Goal: Task Accomplishment & Management: Manage account settings

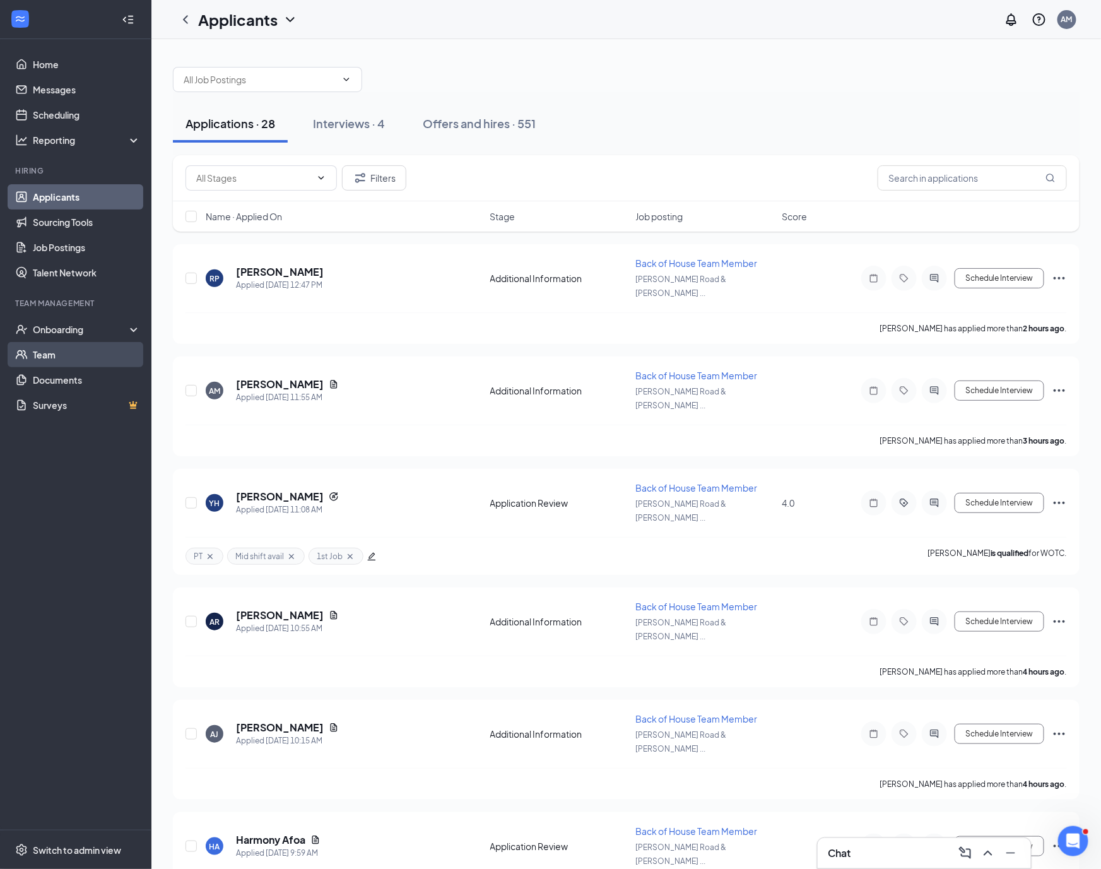
click at [53, 350] on link "Team" at bounding box center [87, 354] width 108 height 25
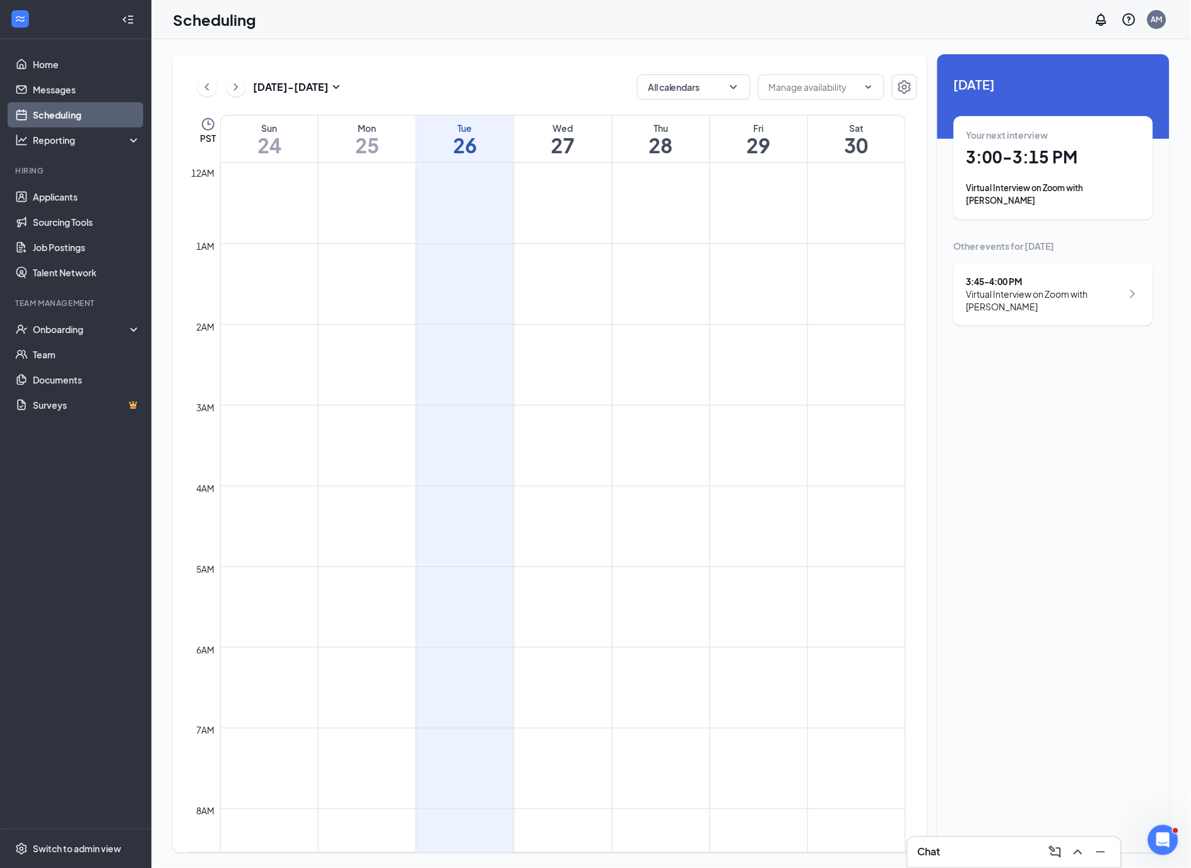
scroll to position [620, 0]
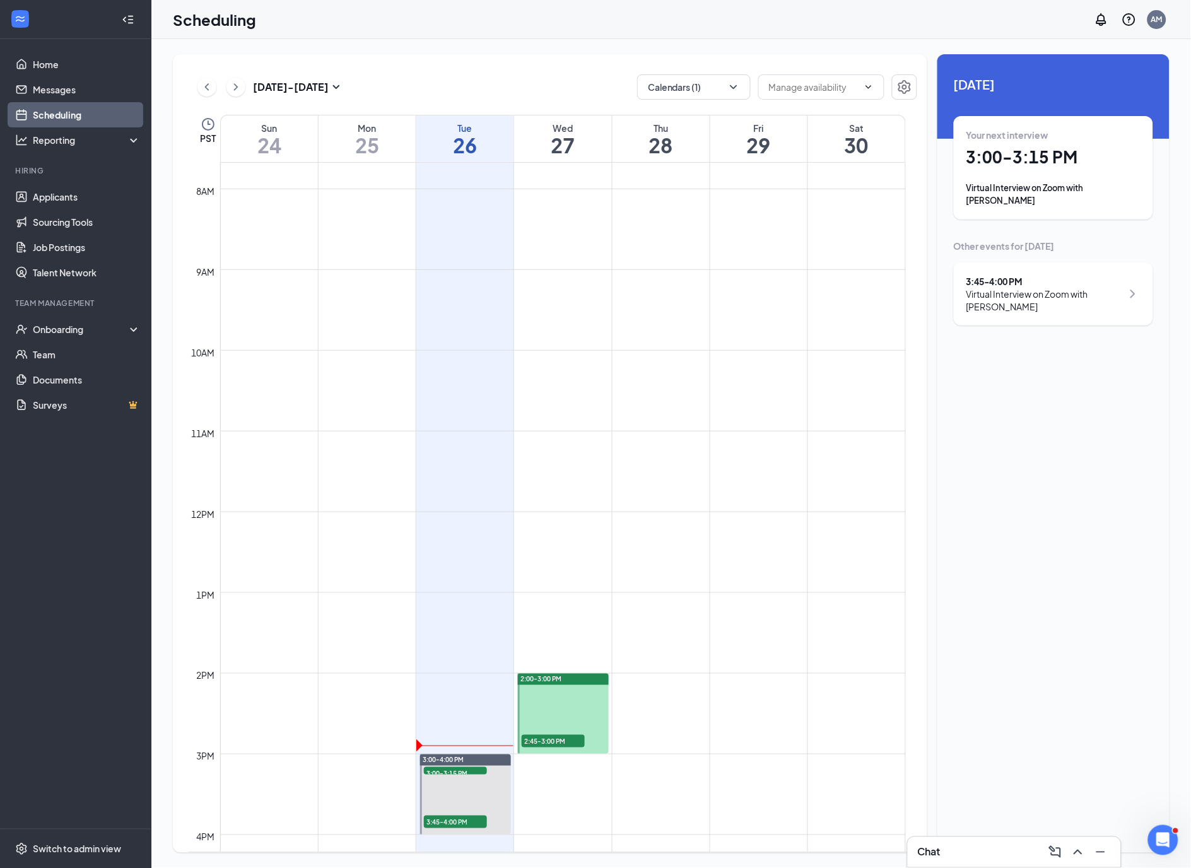
click at [546, 741] on span "2:45-3:00 PM" at bounding box center [553, 741] width 63 height 13
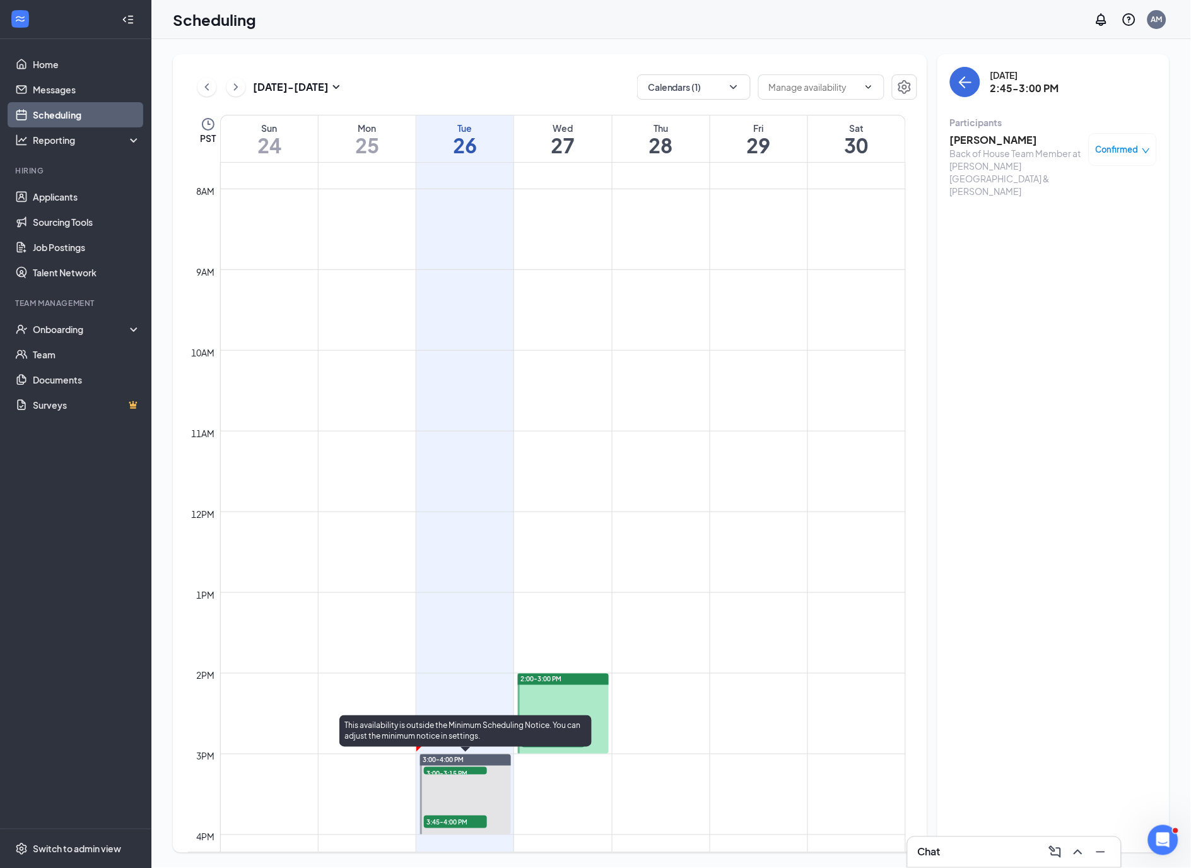
click at [451, 773] on span "3:00-3:15 PM" at bounding box center [455, 773] width 63 height 13
click at [985, 141] on h3 "[PERSON_NAME]" at bounding box center [1016, 140] width 132 height 14
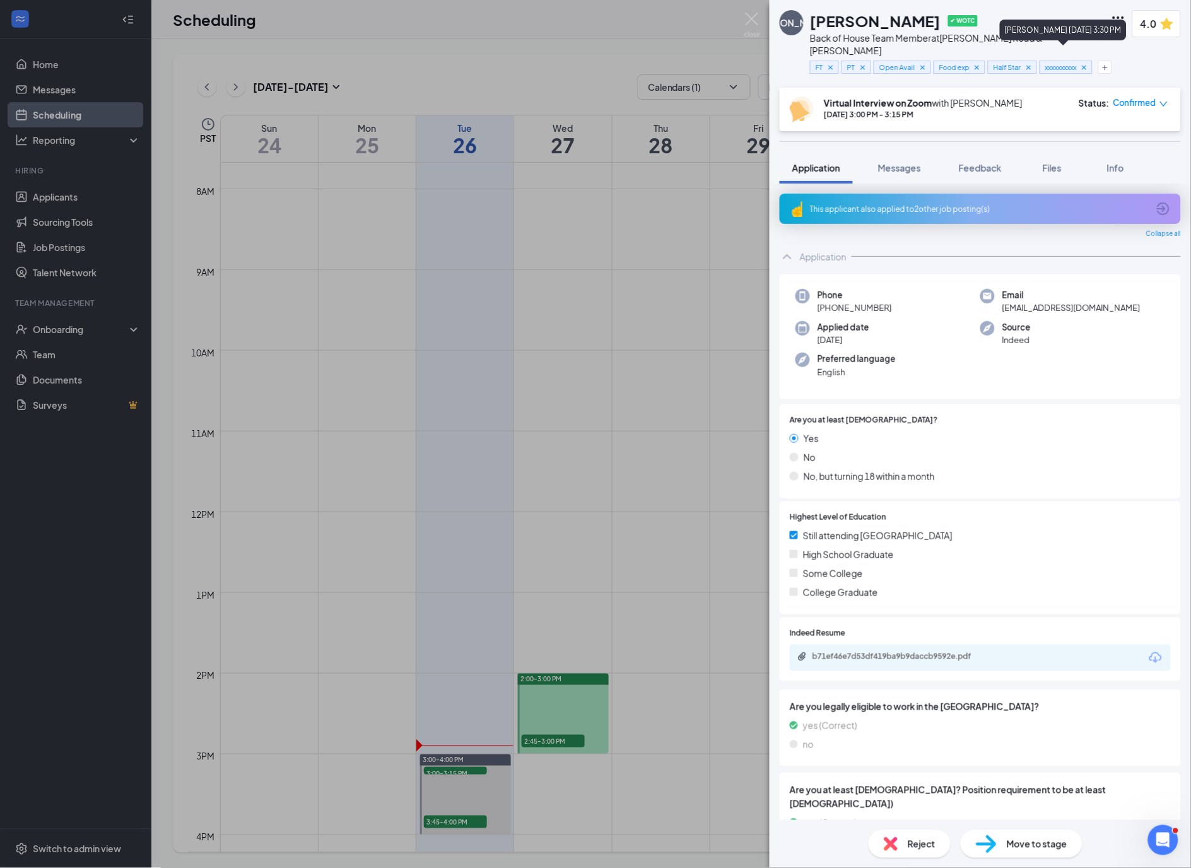
click at [1089, 63] on icon "Cross" at bounding box center [1084, 67] width 9 height 9
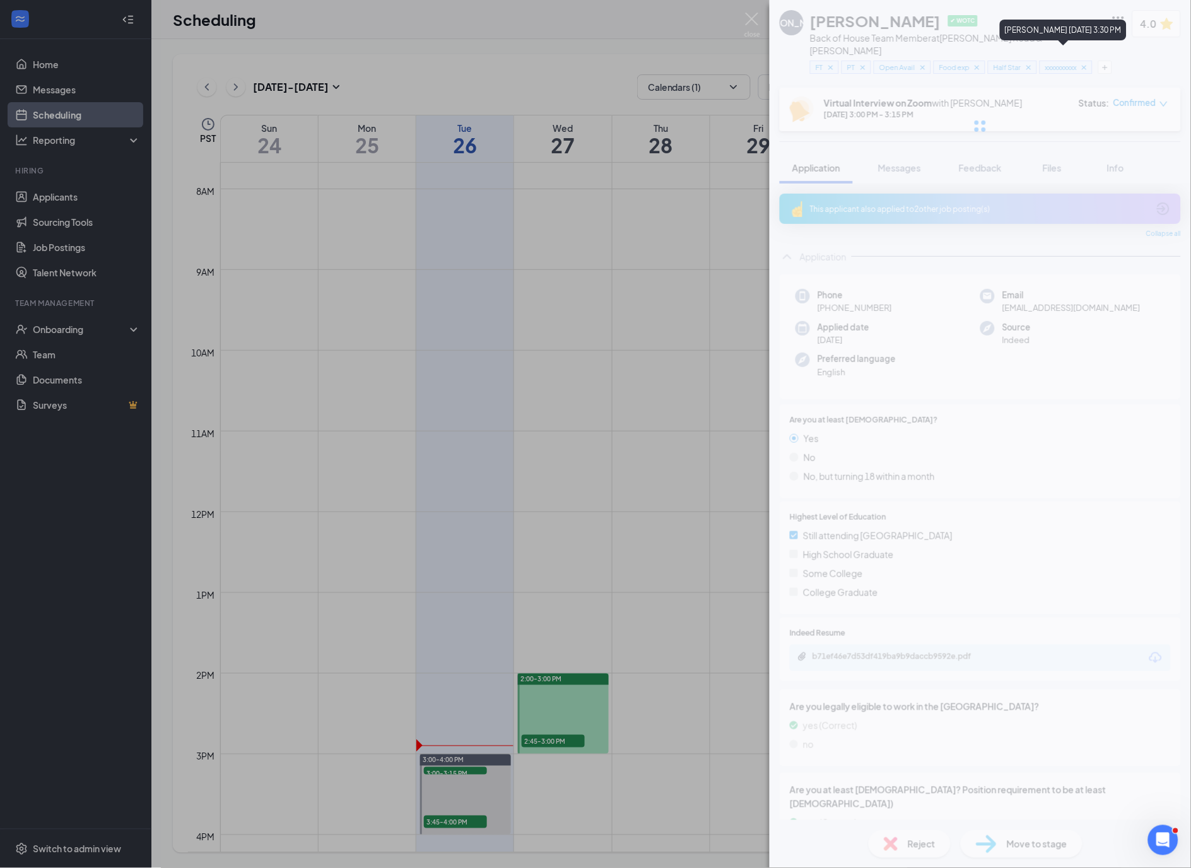
click at [1089, 53] on div at bounding box center [980, 126] width 421 height 252
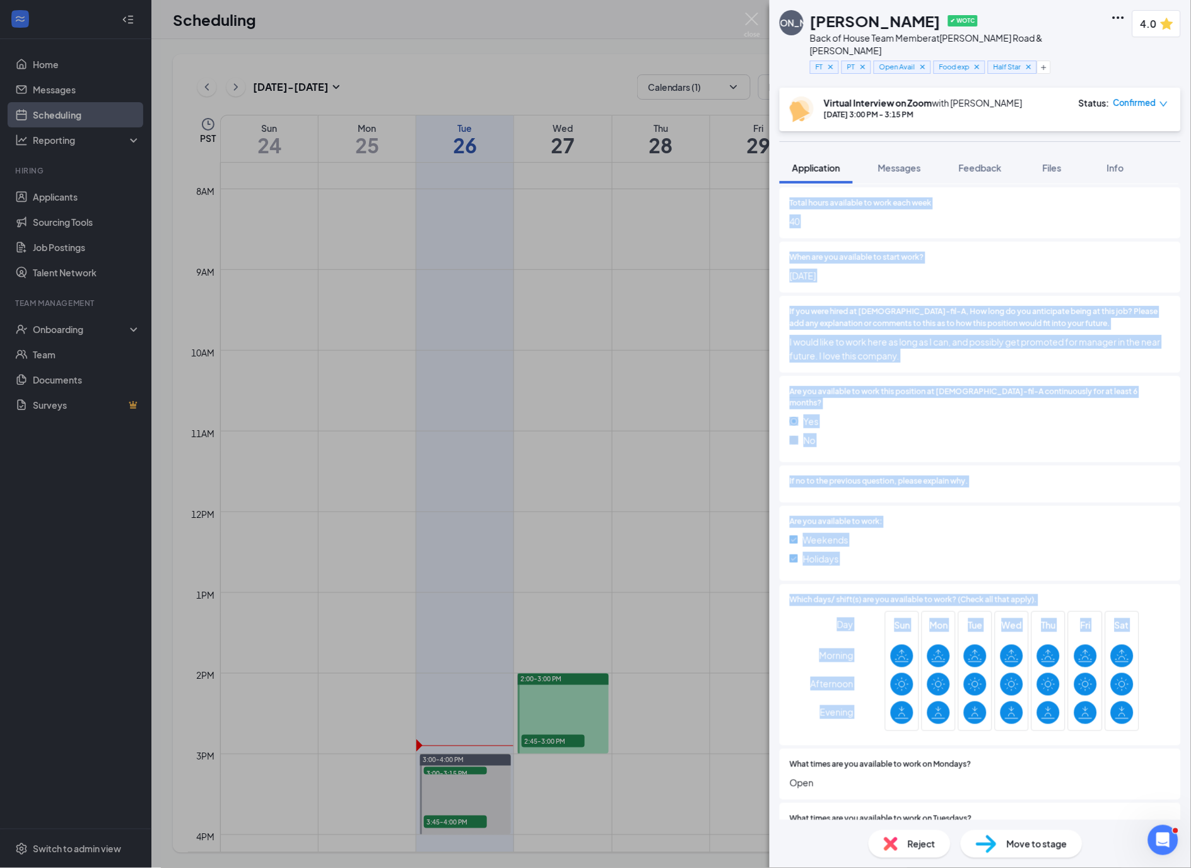
scroll to position [3220, 0]
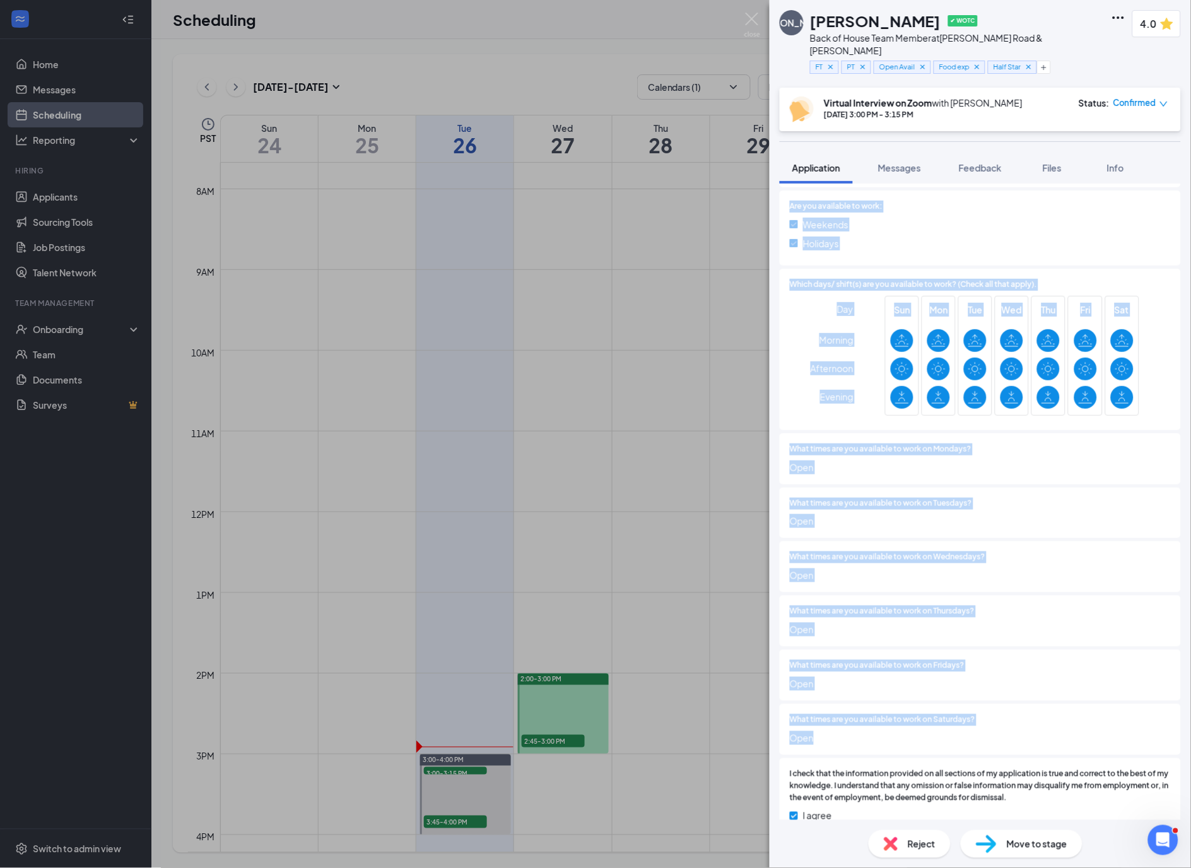
drag, startPoint x: 786, startPoint y: 269, endPoint x: 874, endPoint y: 728, distance: 466.9
copy div "Why do you want to work at [DEMOGRAPHIC_DATA]-fil-A specifically? (not just any…"
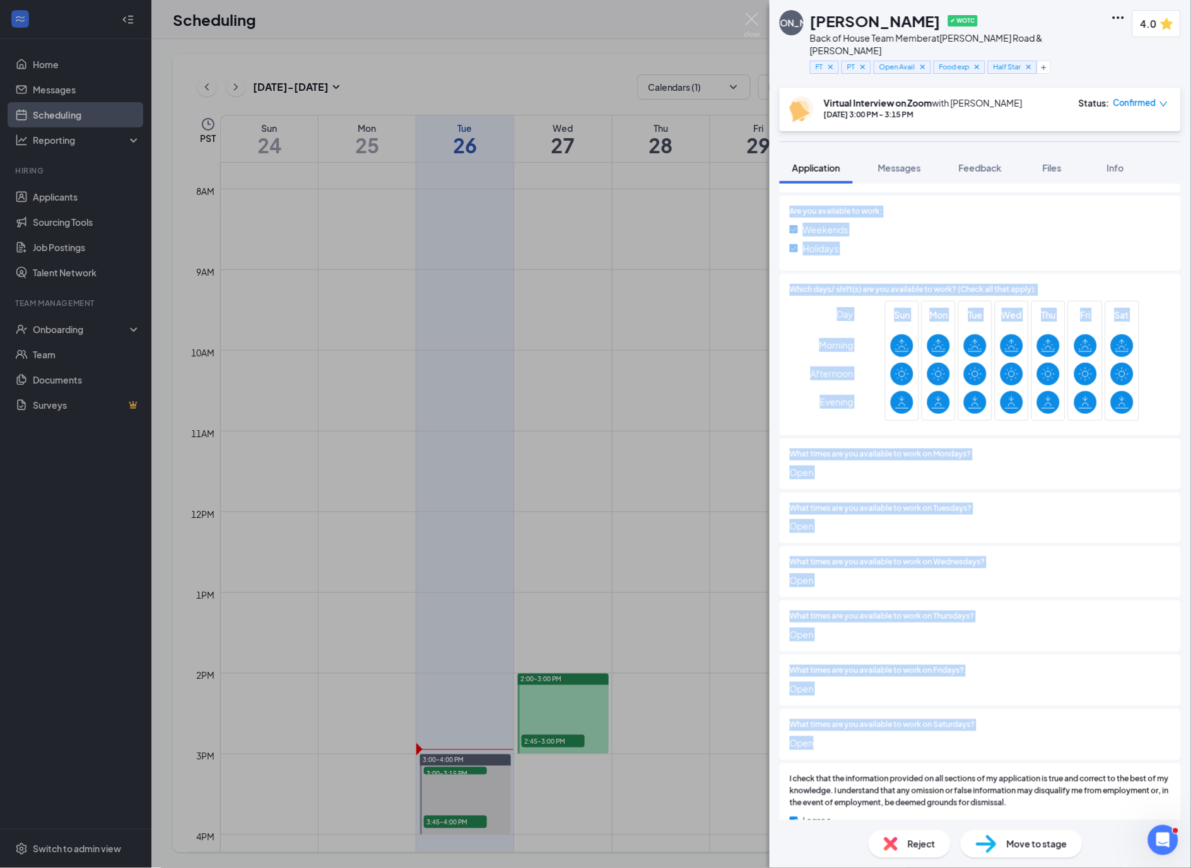
copy div "Why do you want to work at [DEMOGRAPHIC_DATA]-fil-A specifically? (not just any…"
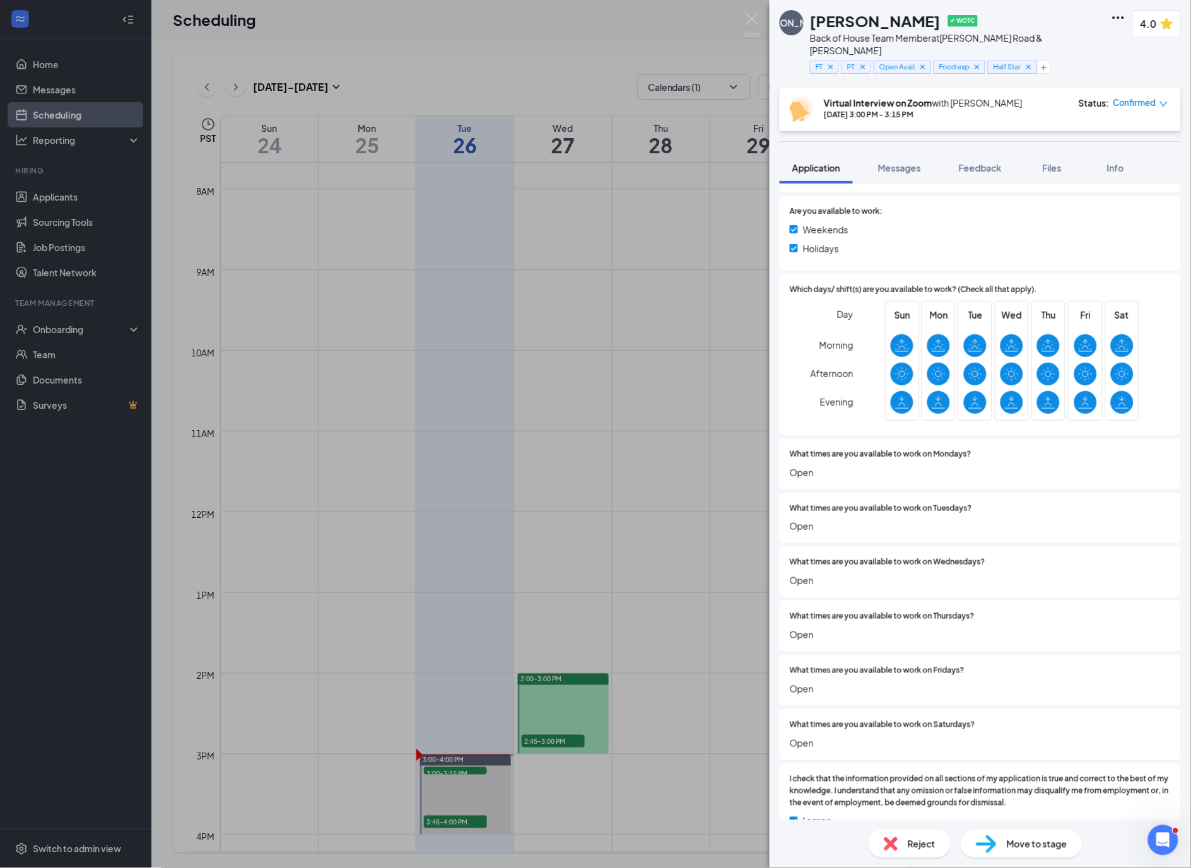
click at [467, 773] on div "JA [PERSON_NAME] ✔ WOTC Back of House Team Member at [PERSON_NAME][GEOGRAPHIC_D…" at bounding box center [595, 434] width 1191 height 868
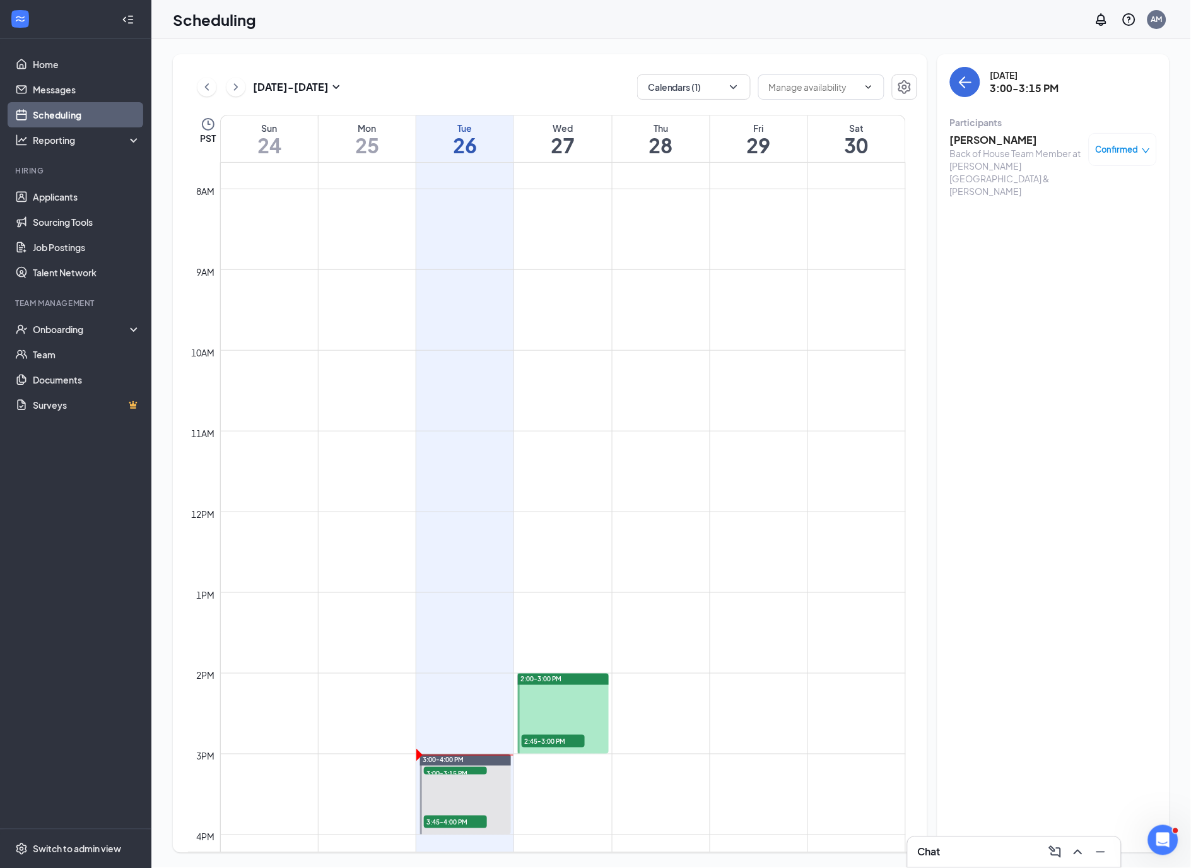
click at [985, 134] on h3 "[PERSON_NAME]" at bounding box center [1016, 140] width 132 height 14
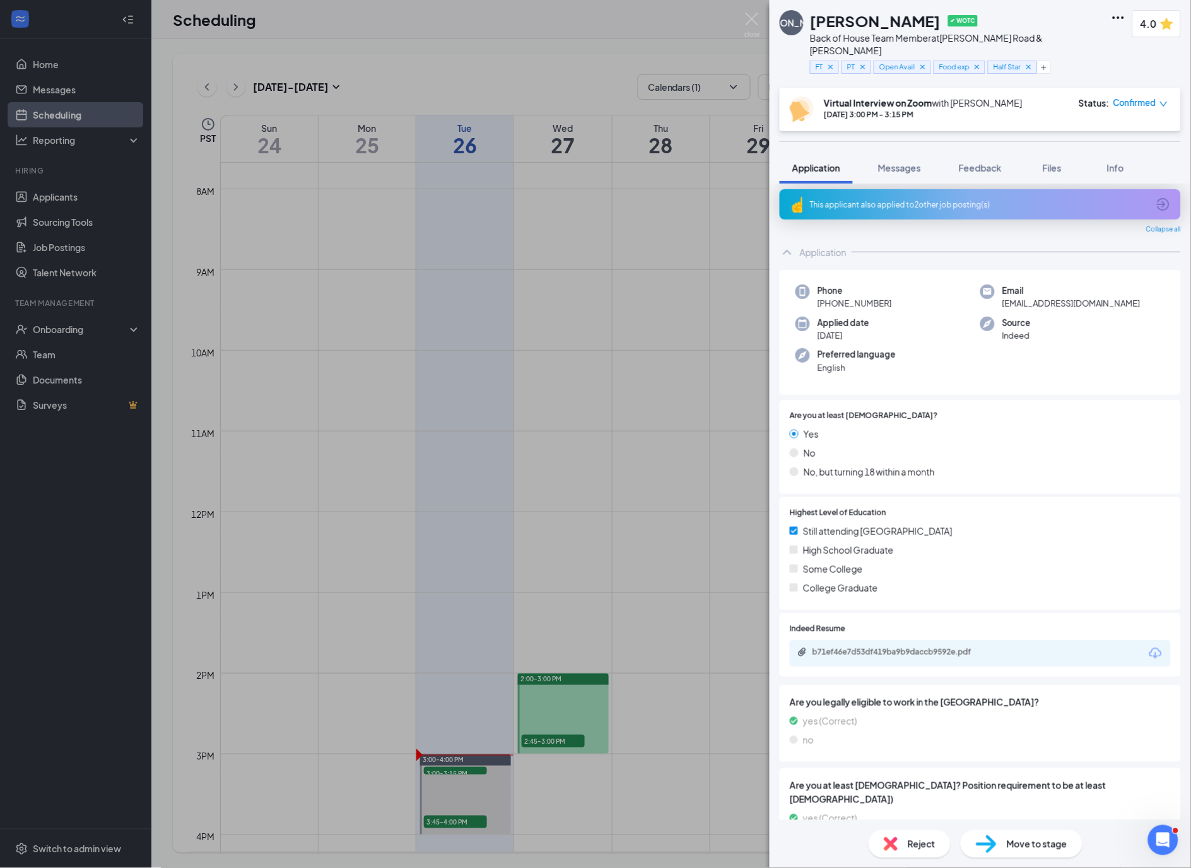
scroll to position [5, 0]
click at [977, 199] on div "This applicant also applied to 2 other job posting(s)" at bounding box center [979, 204] width 338 height 11
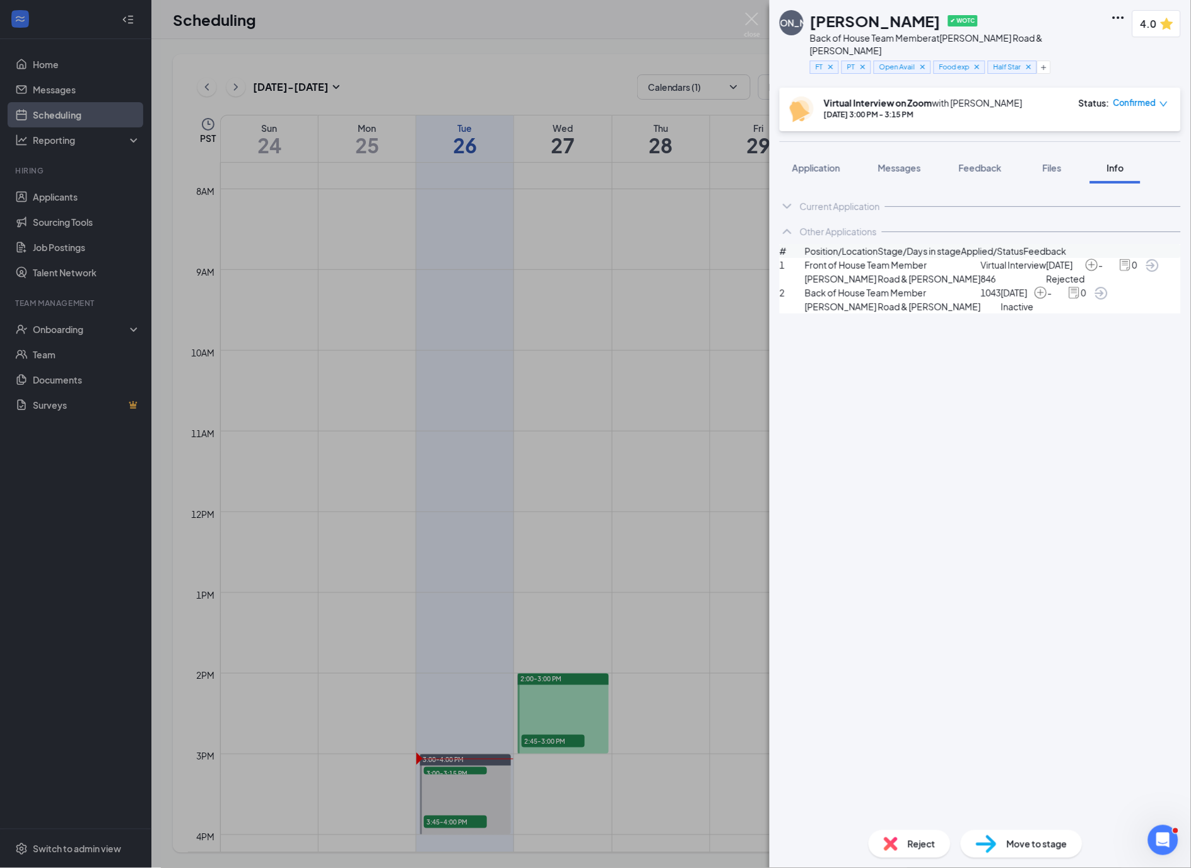
click at [750, 398] on div "JA [PERSON_NAME] ✔ WOTC Back of House Team Member at [PERSON_NAME][GEOGRAPHIC_D…" at bounding box center [595, 434] width 1191 height 868
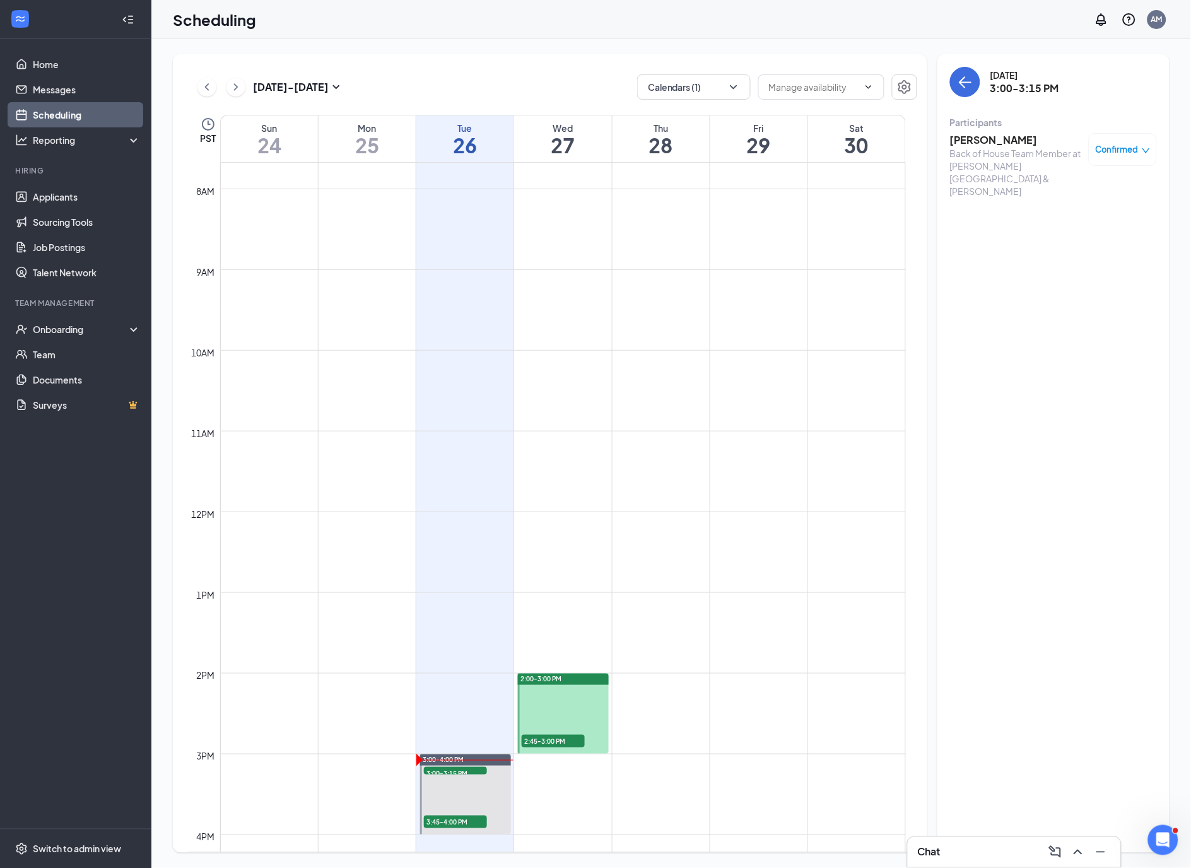
click at [980, 147] on div "Back of House Team Member at [PERSON_NAME][GEOGRAPHIC_DATA] & [PERSON_NAME]" at bounding box center [1016, 172] width 132 height 50
click at [983, 141] on h3 "[PERSON_NAME]" at bounding box center [1016, 140] width 132 height 14
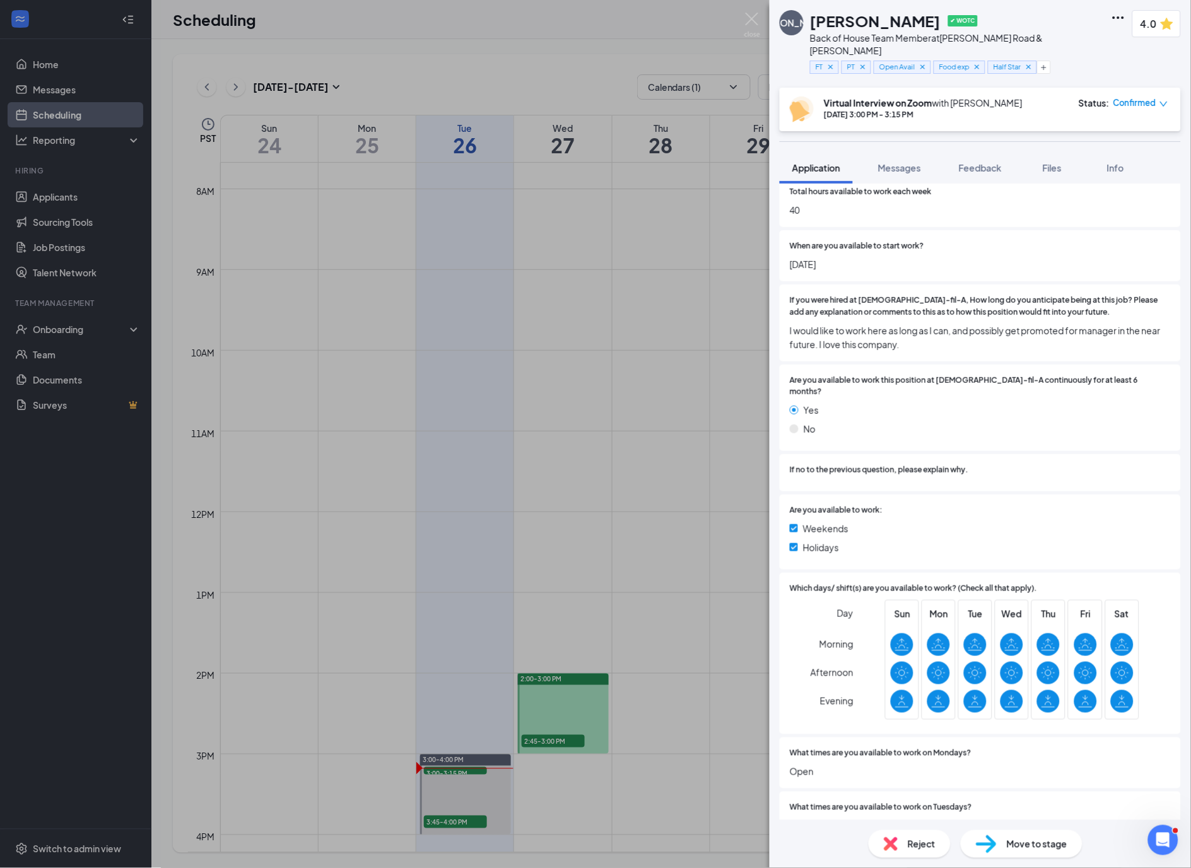
scroll to position [2925, 0]
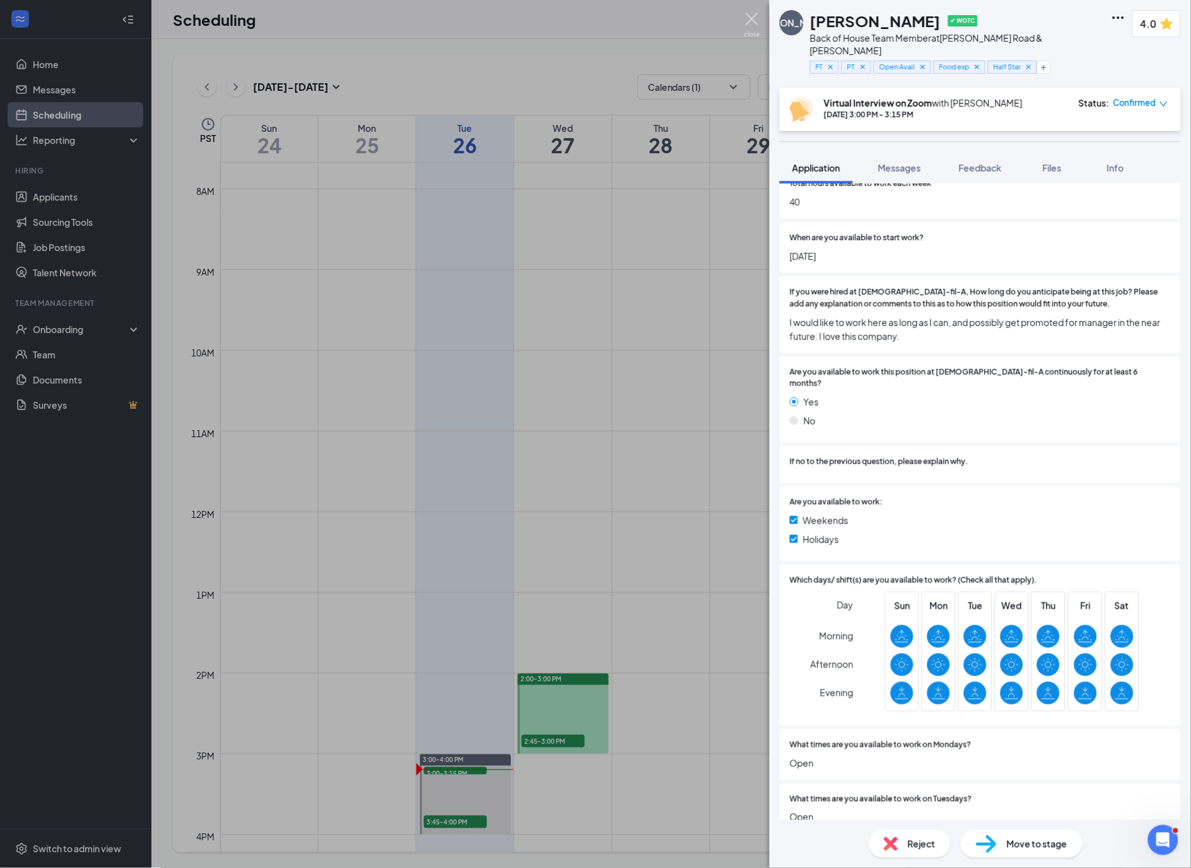
click at [748, 20] on img at bounding box center [752, 25] width 16 height 25
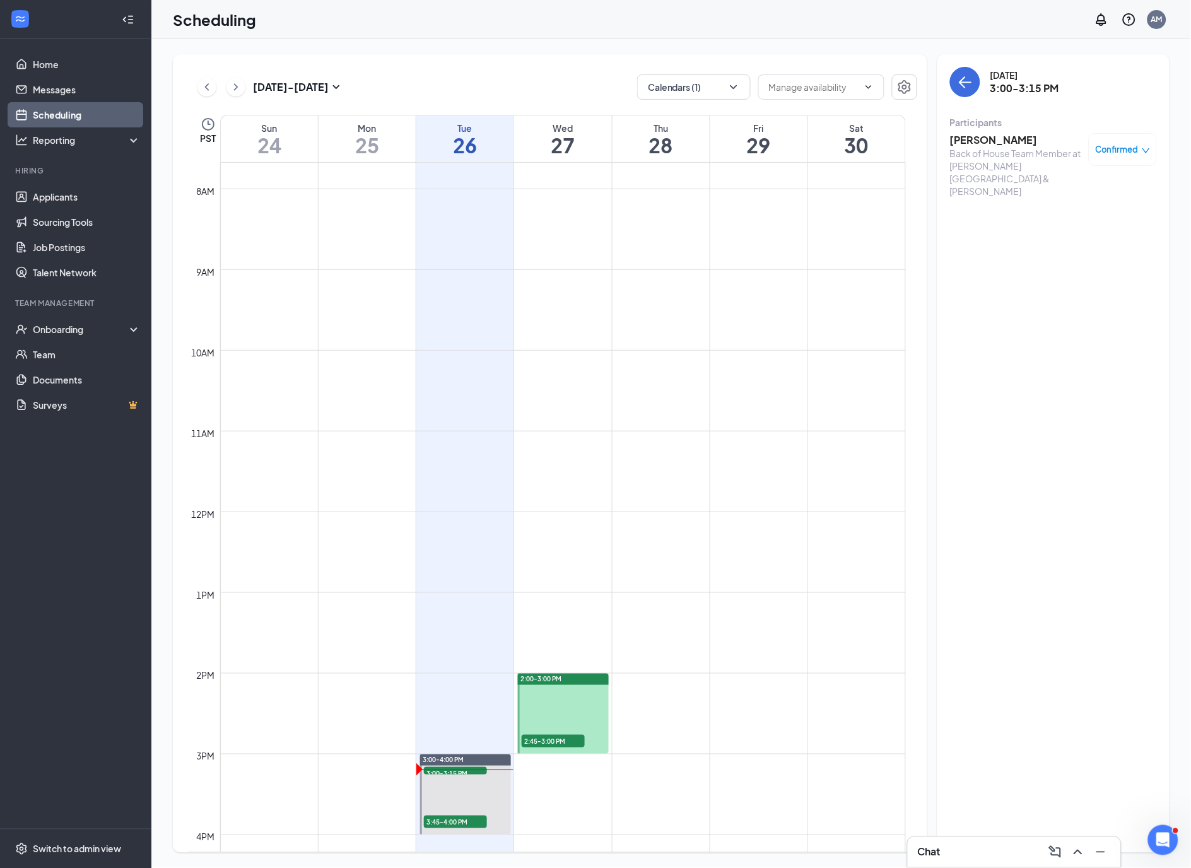
click at [980, 142] on h3 "[PERSON_NAME]" at bounding box center [1016, 140] width 132 height 14
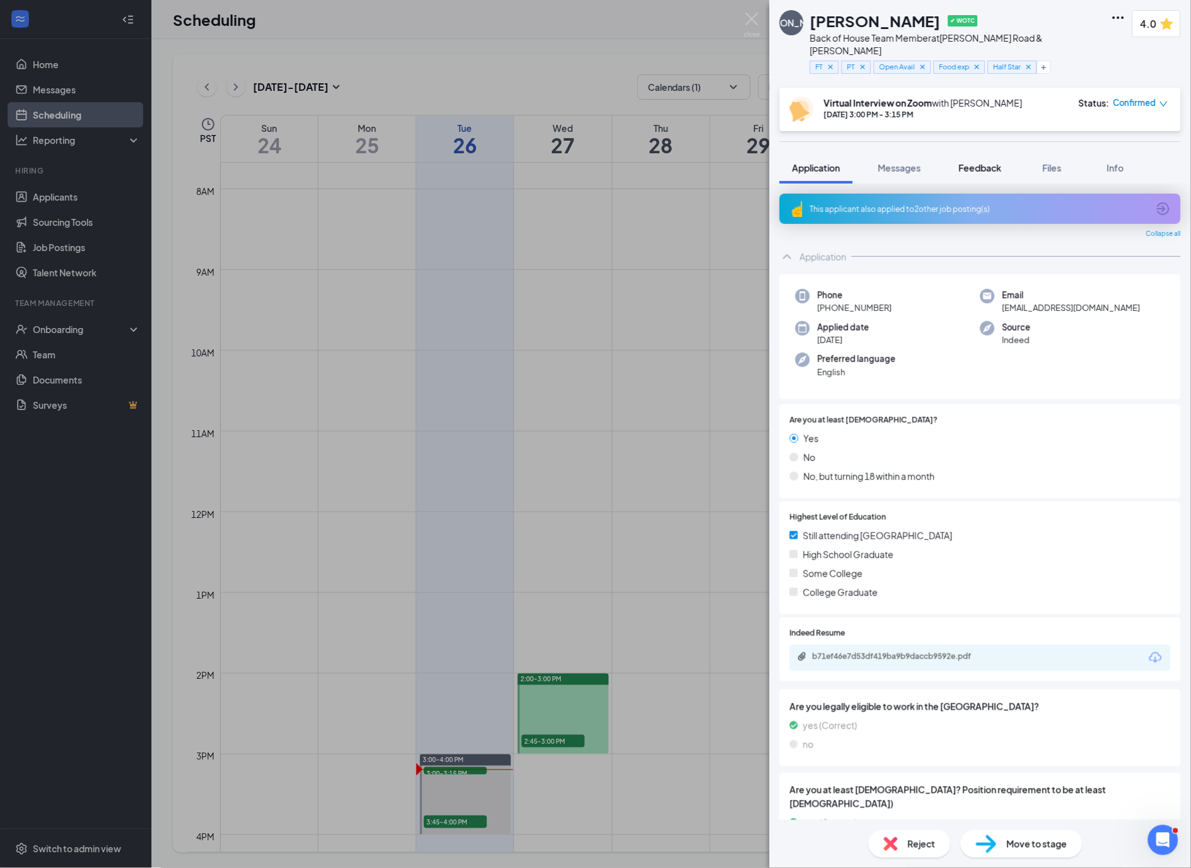
click at [988, 162] on span "Feedback" at bounding box center [980, 167] width 43 height 11
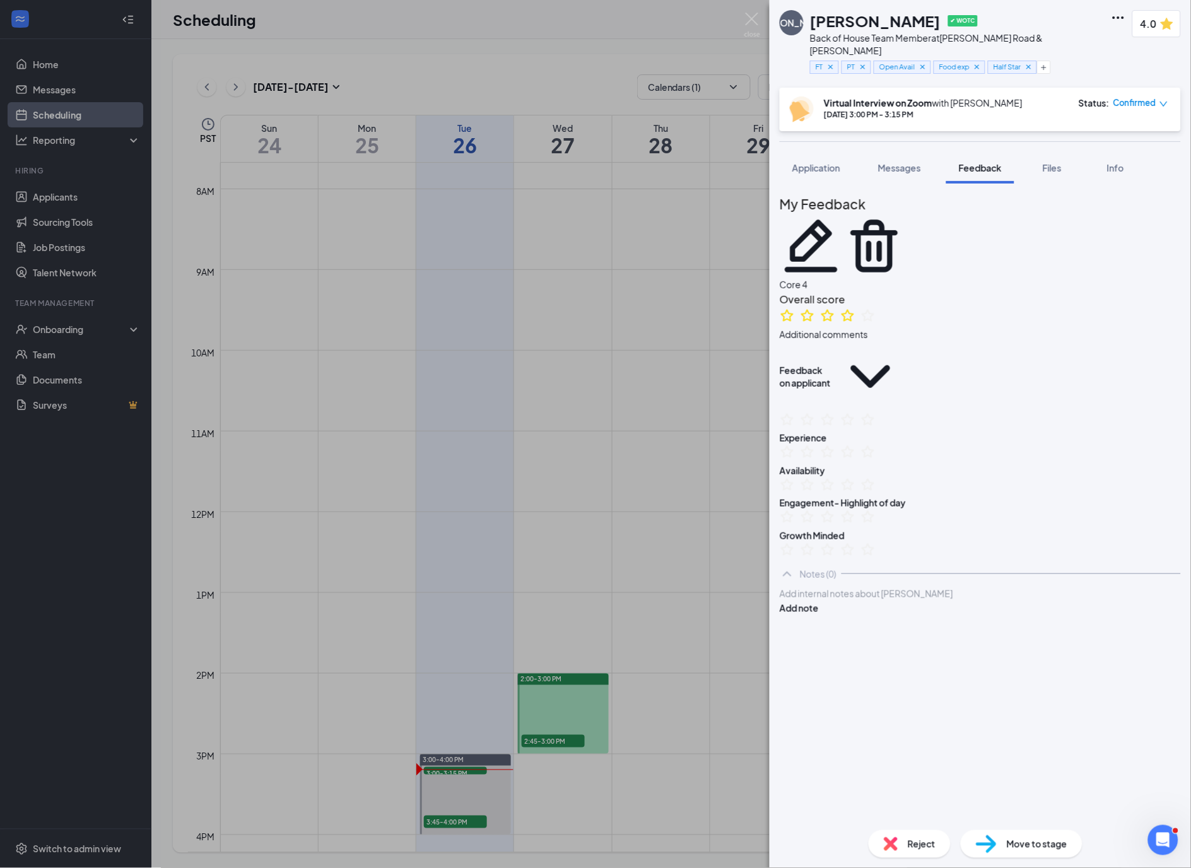
click at [886, 601] on div at bounding box center [980, 593] width 400 height 13
click at [843, 601] on div at bounding box center [980, 593] width 400 height 13
click at [819, 628] on button "Add note" at bounding box center [799, 621] width 39 height 14
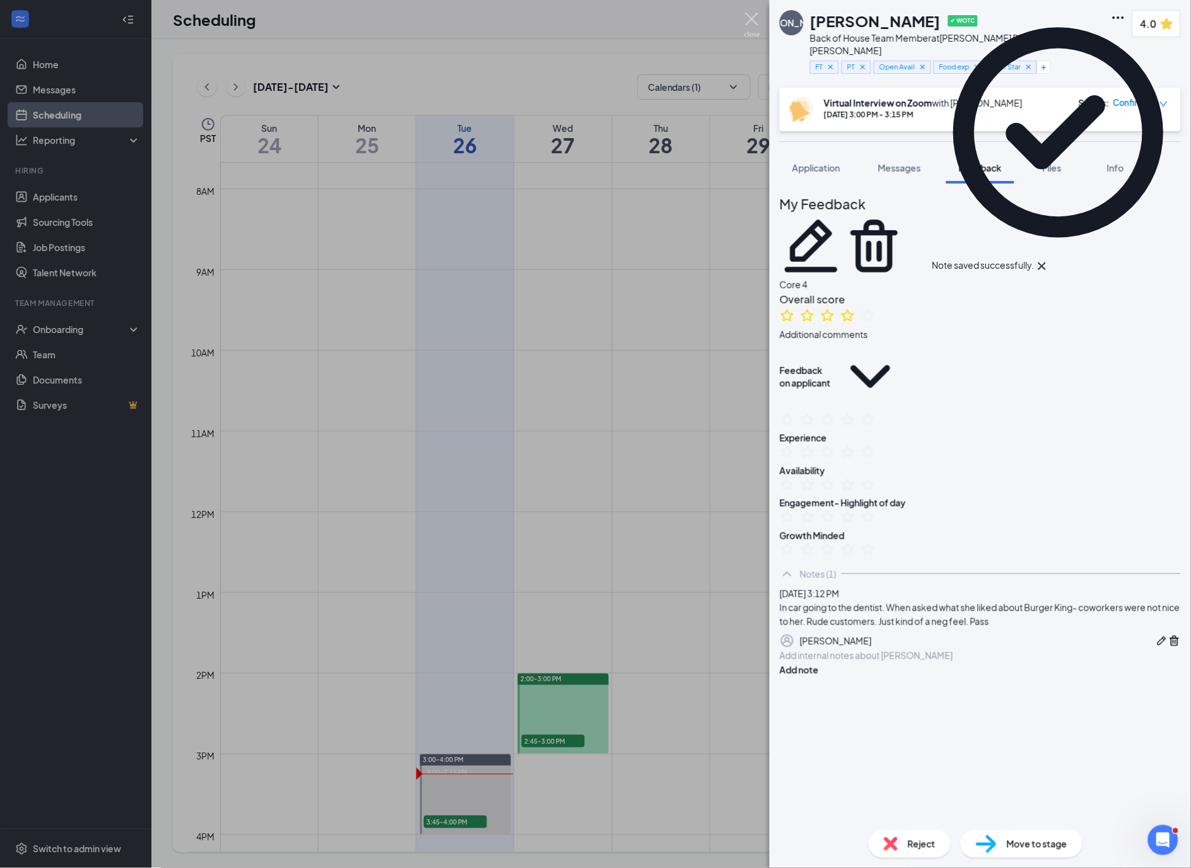
click at [753, 18] on img at bounding box center [752, 25] width 16 height 25
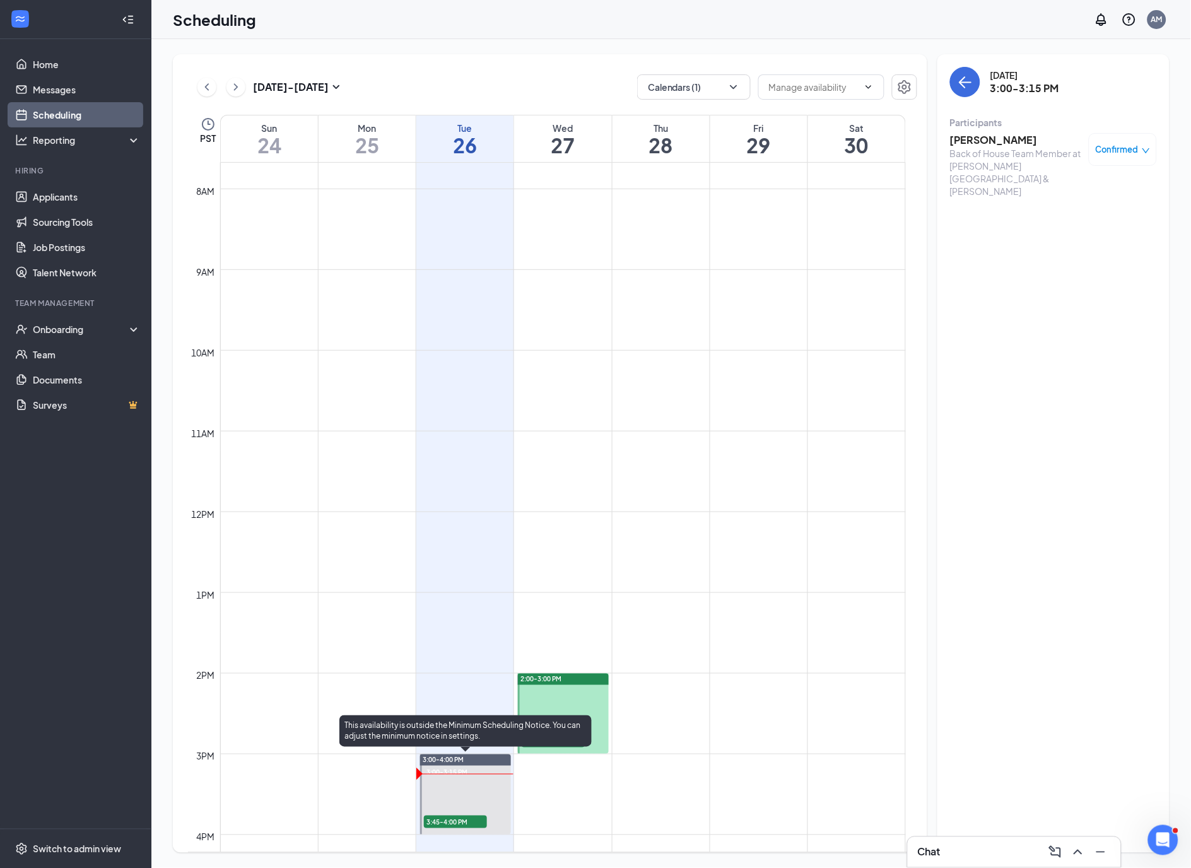
click at [457, 821] on span "3:45-4:00 PM" at bounding box center [455, 822] width 63 height 13
click at [974, 143] on h3 "[PERSON_NAME]" at bounding box center [1016, 140] width 132 height 14
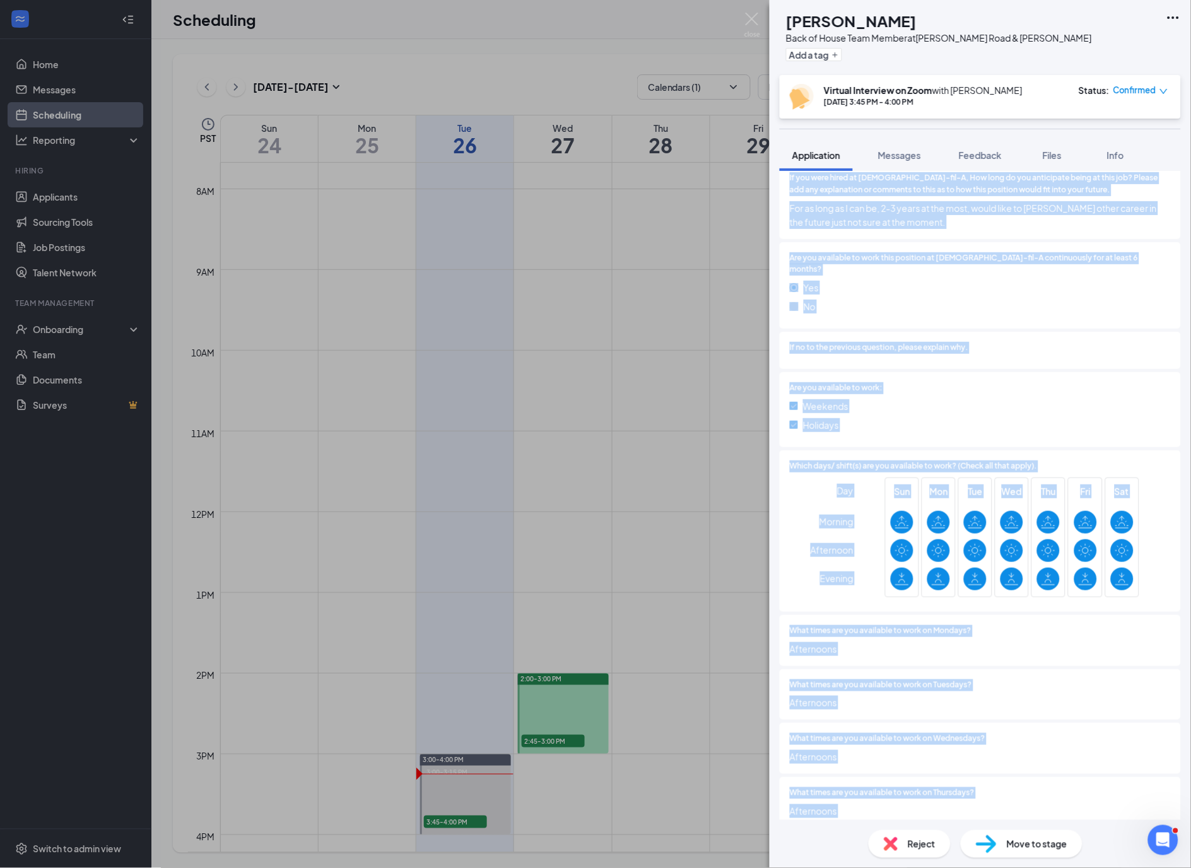
scroll to position [3060, 0]
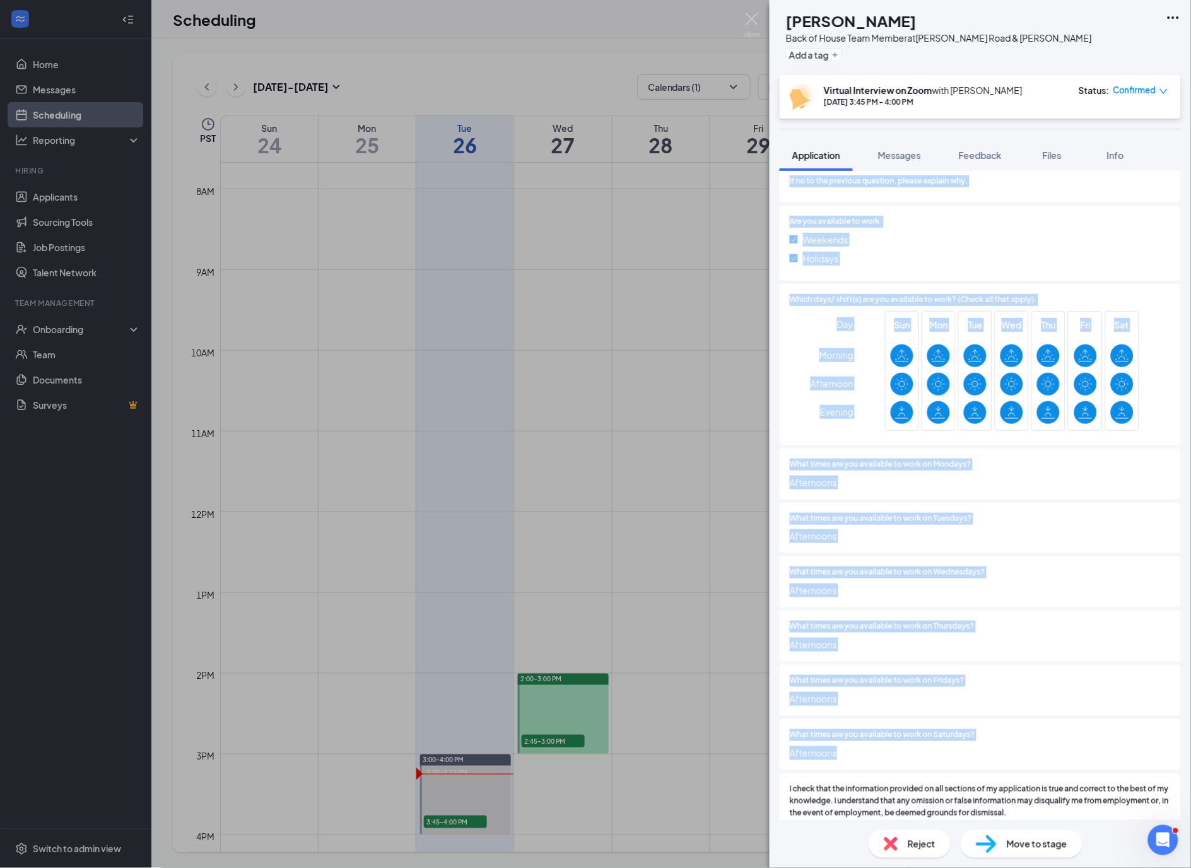
drag, startPoint x: 789, startPoint y: 666, endPoint x: 860, endPoint y: 720, distance: 90.5
copy div "Why do you want to work at [DEMOGRAPHIC_DATA]-fil-A specifically? (not just any…"
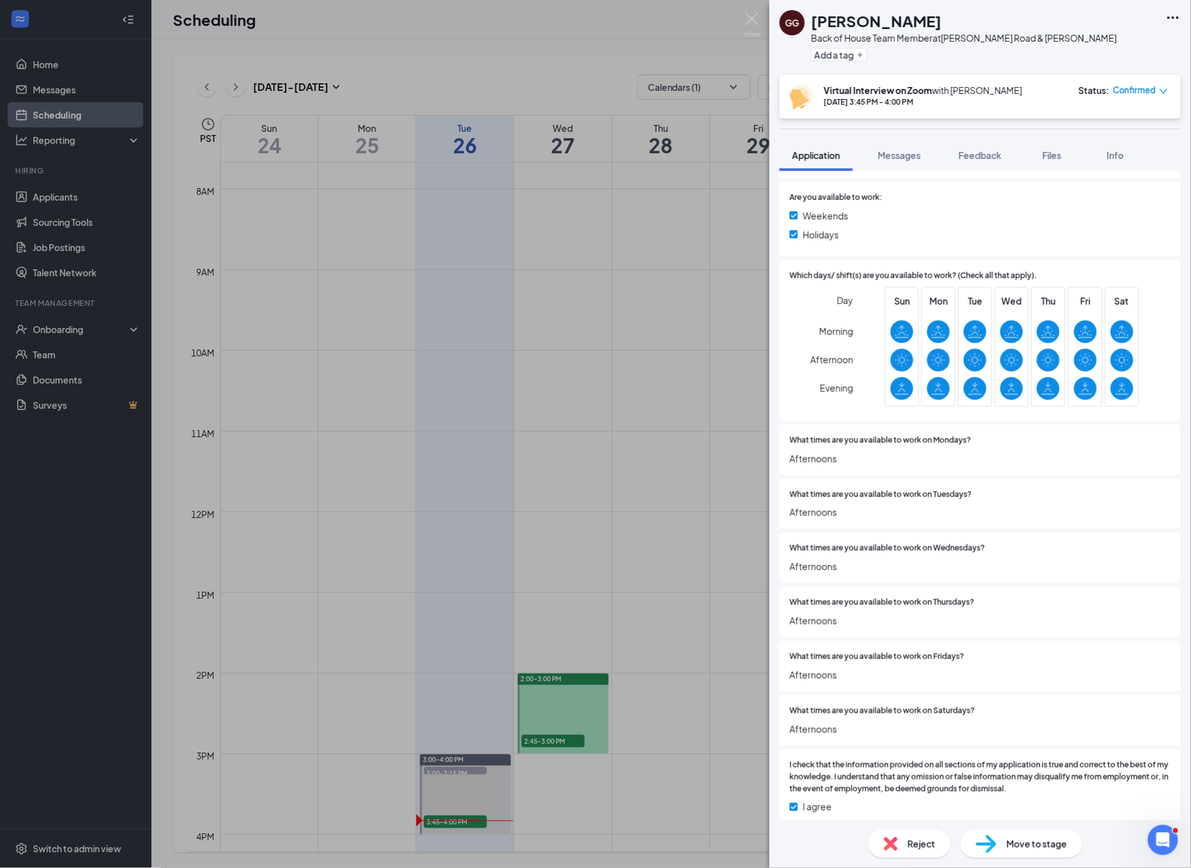
scroll to position [3060, 0]
